Goal: Communication & Community: Answer question/provide support

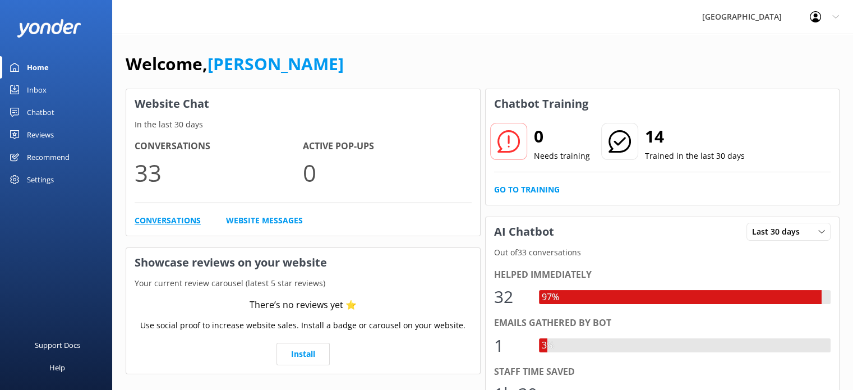
click at [156, 222] on link "Conversations" at bounding box center [168, 220] width 66 height 12
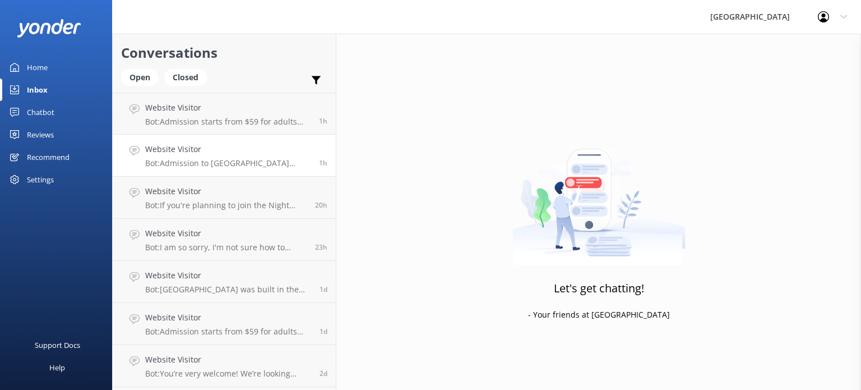
click at [195, 164] on p "Bot: Admission to [GEOGRAPHIC_DATA] includes access to both the day and night t…" at bounding box center [227, 163] width 165 height 10
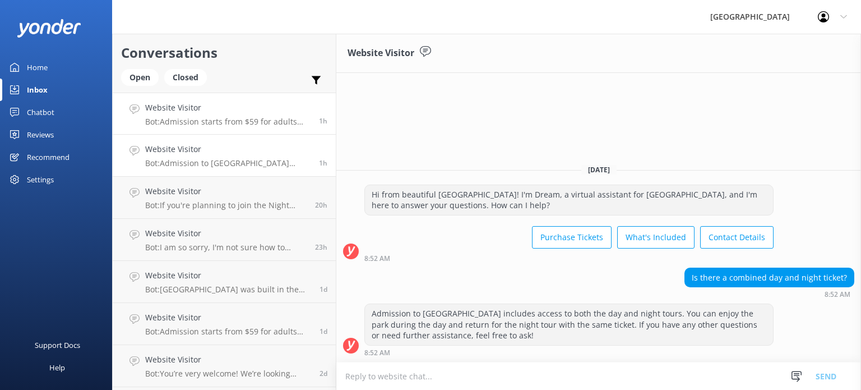
click at [270, 116] on div "Website Visitor Bot: Admission starts from $59 for adults and $33 for children …" at bounding box center [227, 114] width 165 height 24
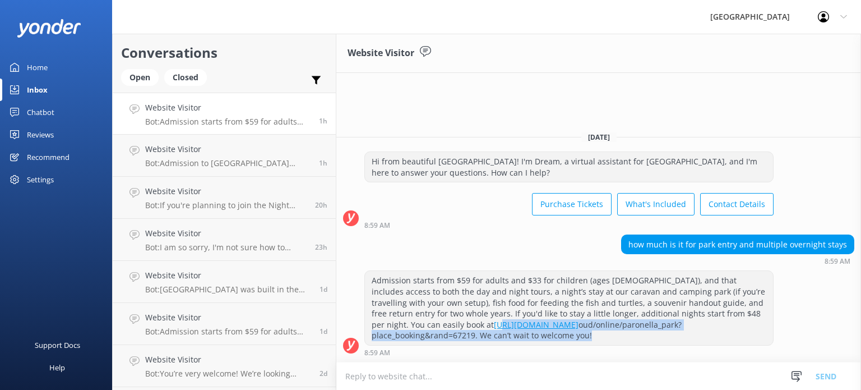
drag, startPoint x: 476, startPoint y: 341, endPoint x: 409, endPoint y: 322, distance: 69.4
click at [409, 322] on div "Admission starts from $59 for adults and $33 for children (ages [DEMOGRAPHIC_DA…" at bounding box center [569, 308] width 408 height 74
click at [482, 342] on div "Admission starts from $59 for adults and $33 for children (ages [DEMOGRAPHIC_DA…" at bounding box center [569, 308] width 408 height 74
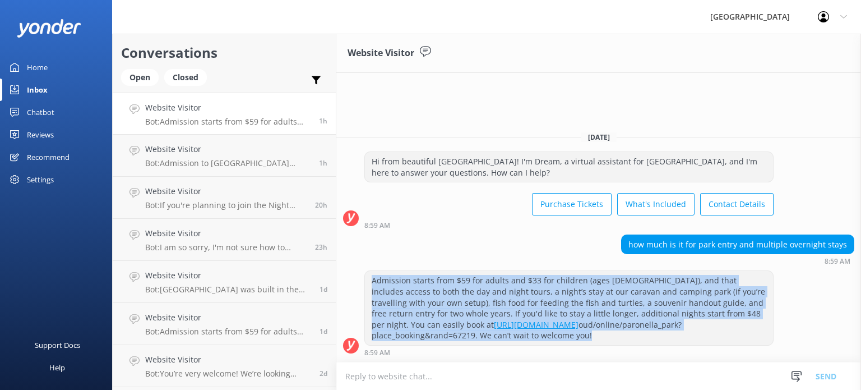
drag, startPoint x: 449, startPoint y: 335, endPoint x: 370, endPoint y: 284, distance: 94.1
click at [370, 284] on div "Admission starts from $59 for adults and $33 for children (ages [DEMOGRAPHIC_DA…" at bounding box center [569, 308] width 408 height 74
copy div "Admission starts from $59 for adults and $33 for children (ages [DEMOGRAPHIC_DA…"
